Goal: Task Accomplishment & Management: Use online tool/utility

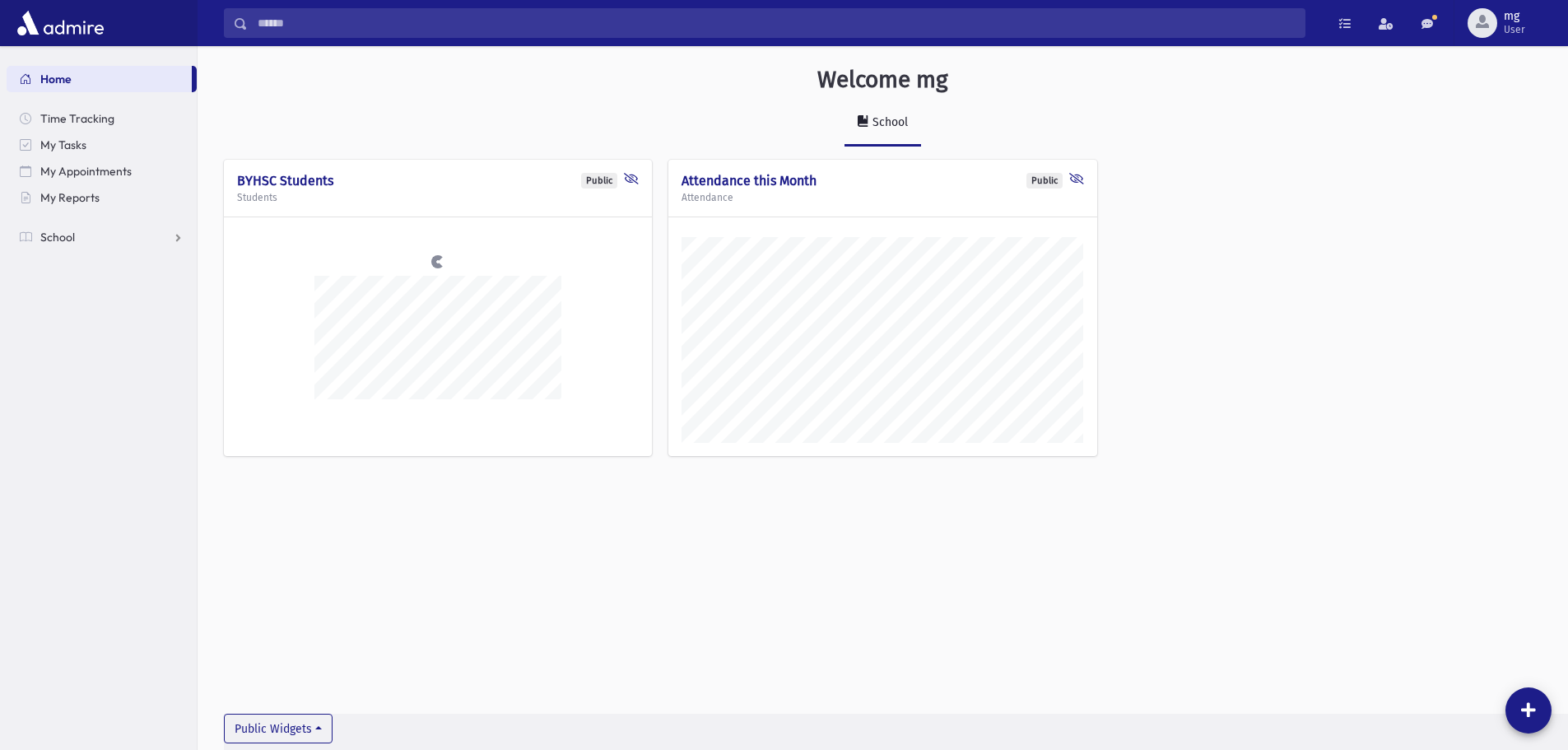
scroll to position [741, 1370]
click at [144, 248] on link "School" at bounding box center [101, 238] width 191 height 27
click at [117, 287] on link "Attendance" at bounding box center [101, 290] width 191 height 27
click at [109, 315] on link "Entry" at bounding box center [101, 316] width 191 height 27
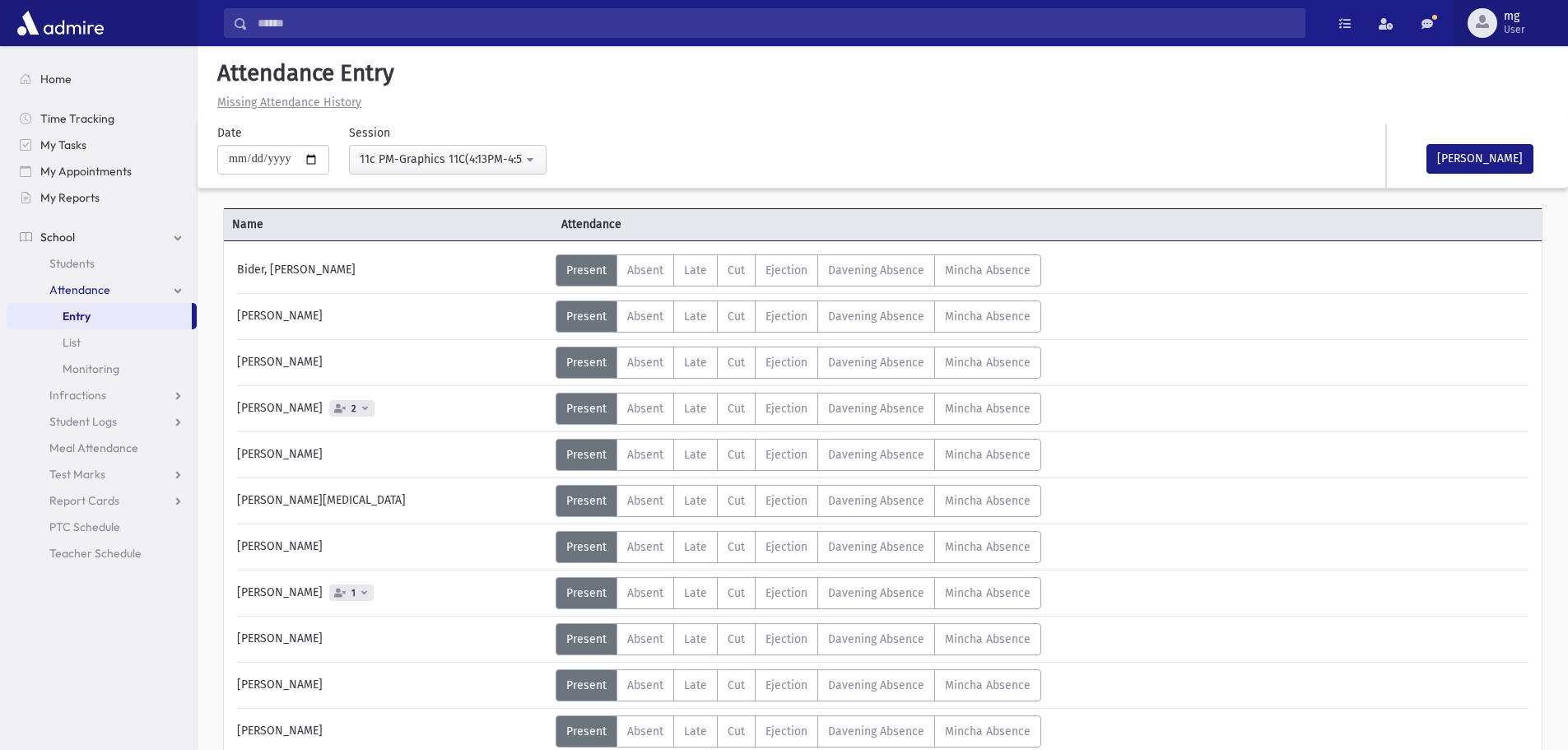
click at [1518, 14] on span "mg" at bounding box center [1515, 16] width 21 height 13
click at [1473, 133] on link "Classroom Mode" at bounding box center [1497, 137] width 132 height 30
